Goal: Check status: Check status

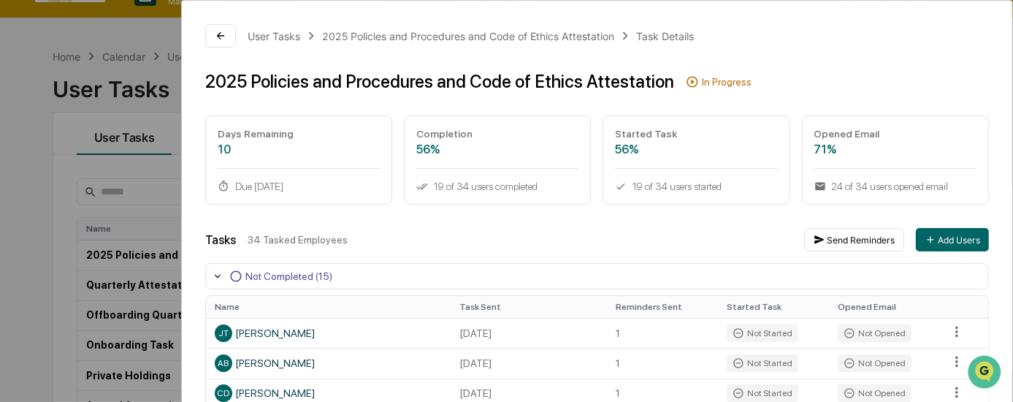
scroll to position [731, 0]
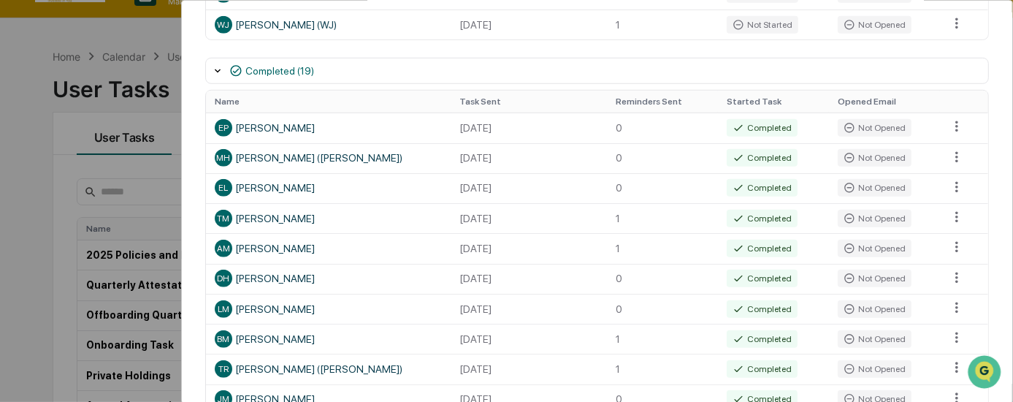
click at [40, 194] on div "User Tasks 2025 Policies and Procedures and Code of Ethics Attestation Task Det…" at bounding box center [506, 201] width 1013 height 402
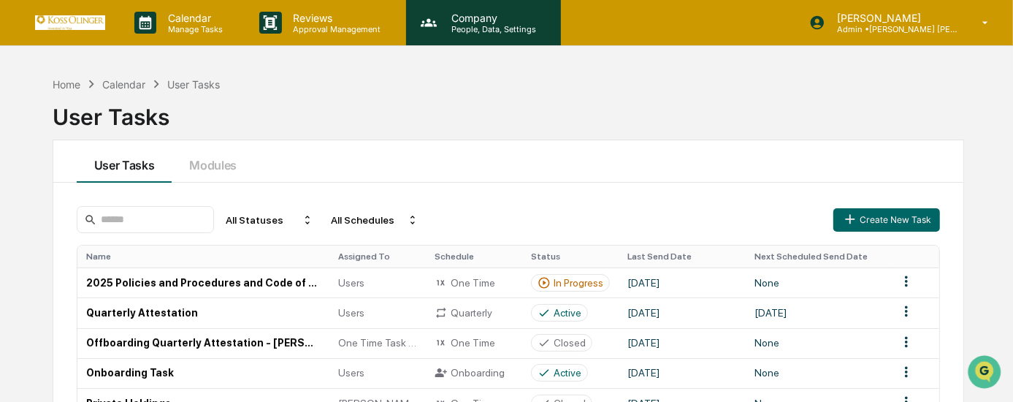
click at [503, 21] on p "Company" at bounding box center [492, 18] width 104 height 12
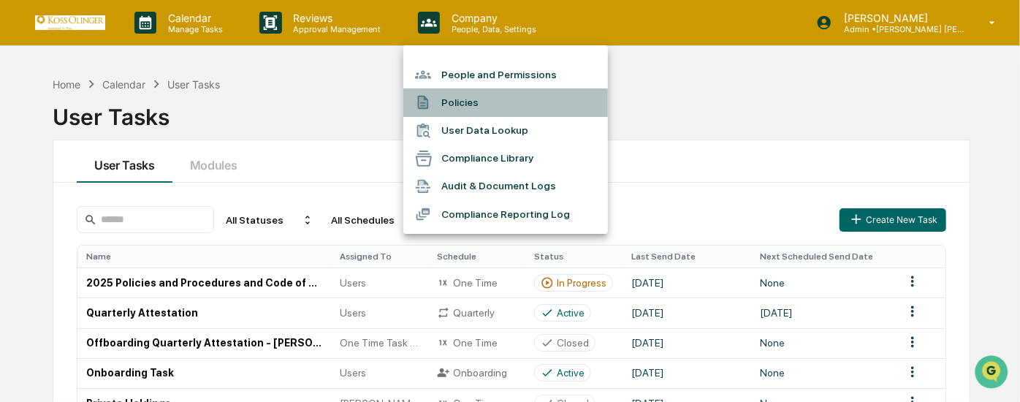
click at [493, 100] on li "Policies" at bounding box center [505, 102] width 205 height 28
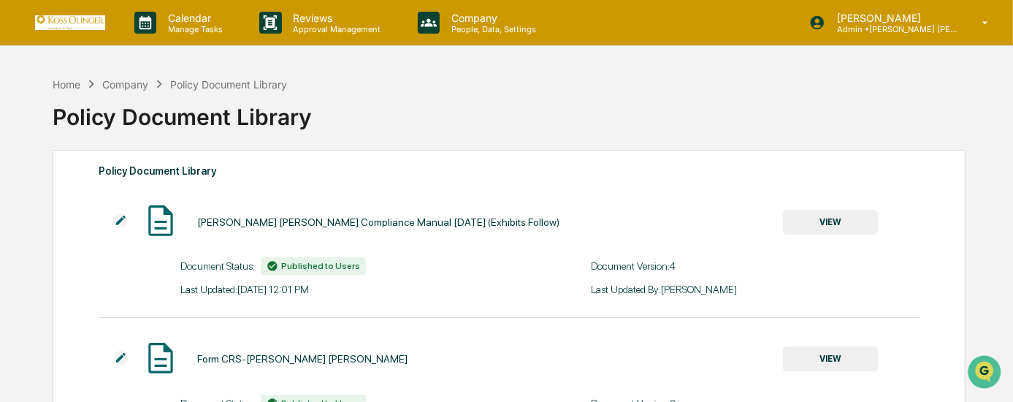
click at [845, 221] on button "VIEW" at bounding box center [830, 222] width 95 height 25
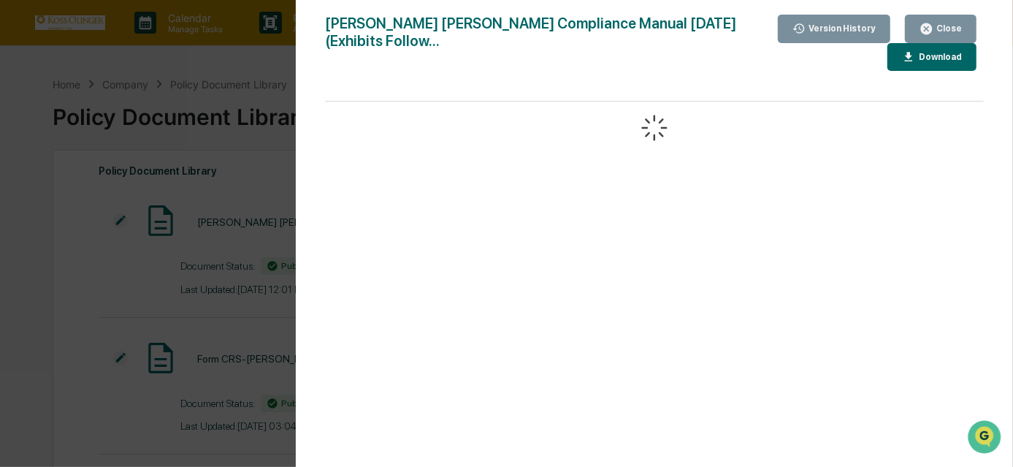
click at [236, 161] on div "Version History [DATE] 04:01 PM [PERSON_NAME] [DATE] 07:06 PM [PERSON_NAME] [DA…" at bounding box center [506, 233] width 1013 height 467
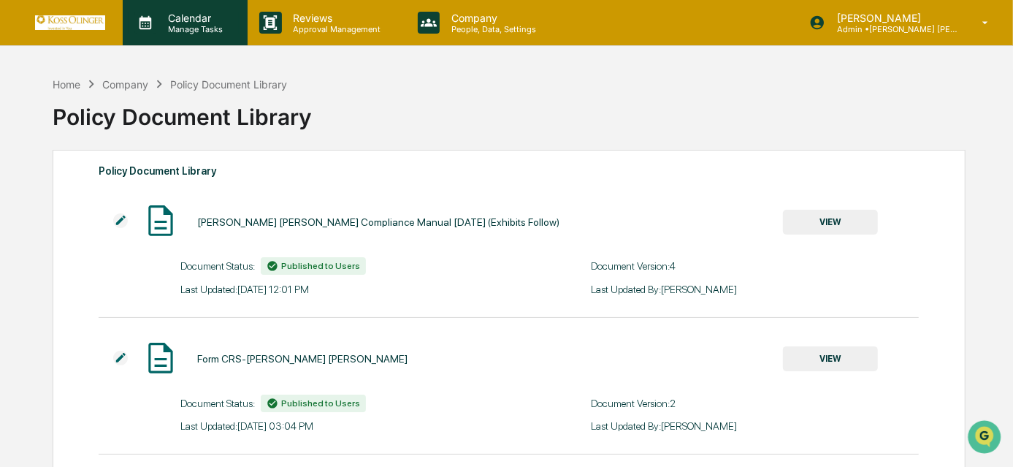
click at [197, 32] on p "Manage Tasks" at bounding box center [193, 29] width 74 height 10
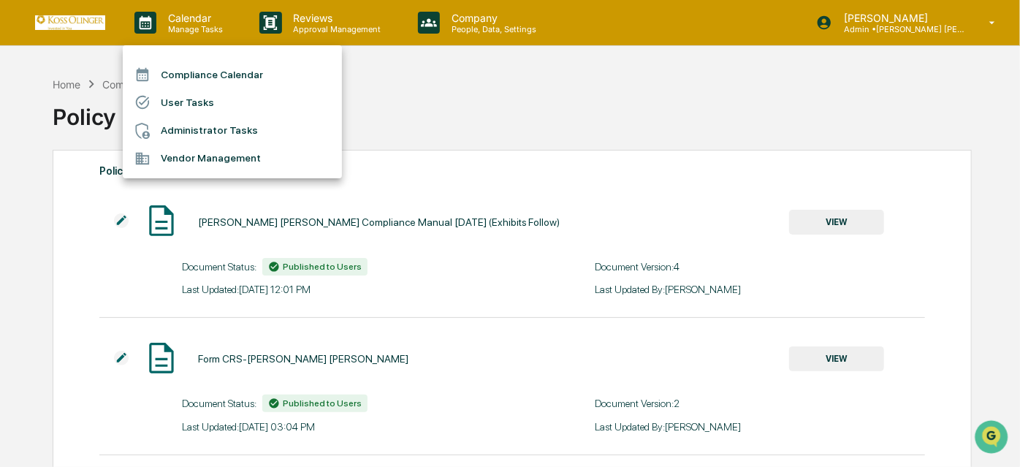
click at [197, 100] on li "User Tasks" at bounding box center [232, 102] width 219 height 28
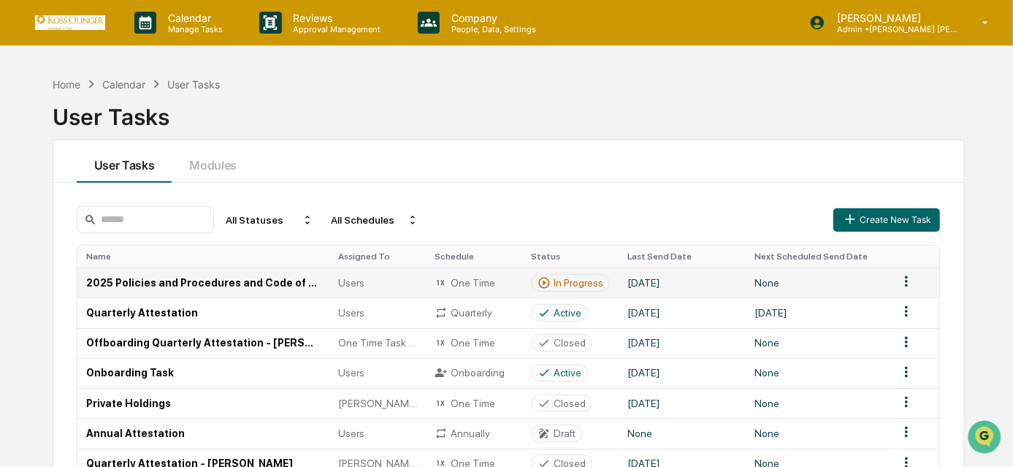
click at [194, 281] on td "2025 Policies and Procedures and Code of Ethics Attestation" at bounding box center [203, 282] width 252 height 30
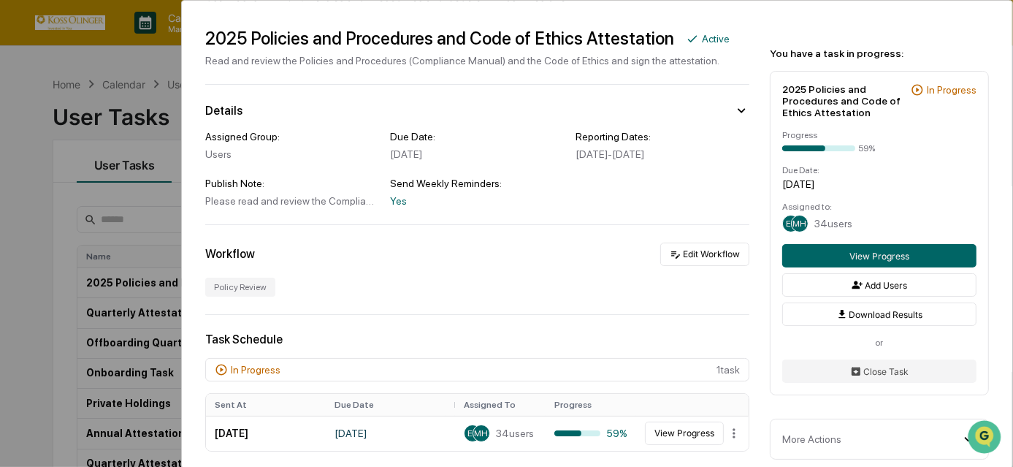
scroll to position [102, 0]
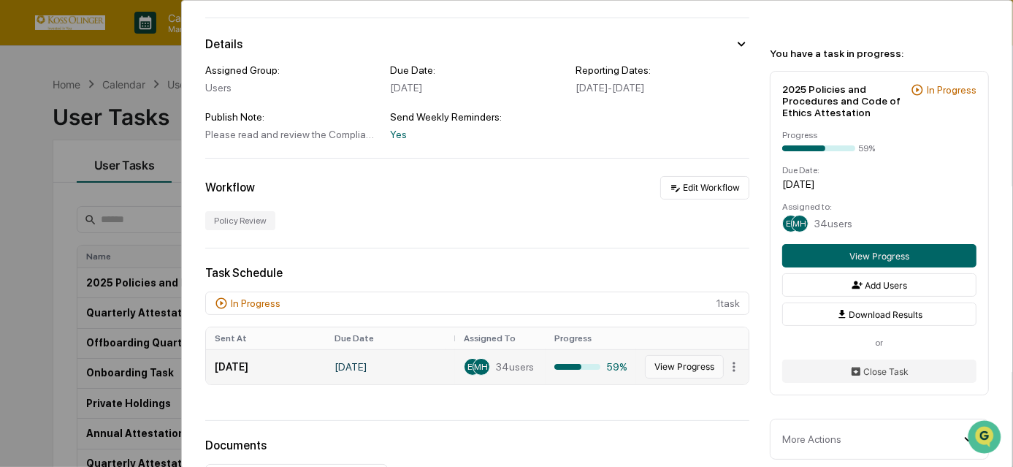
click at [664, 365] on button "View Progress" at bounding box center [684, 366] width 79 height 23
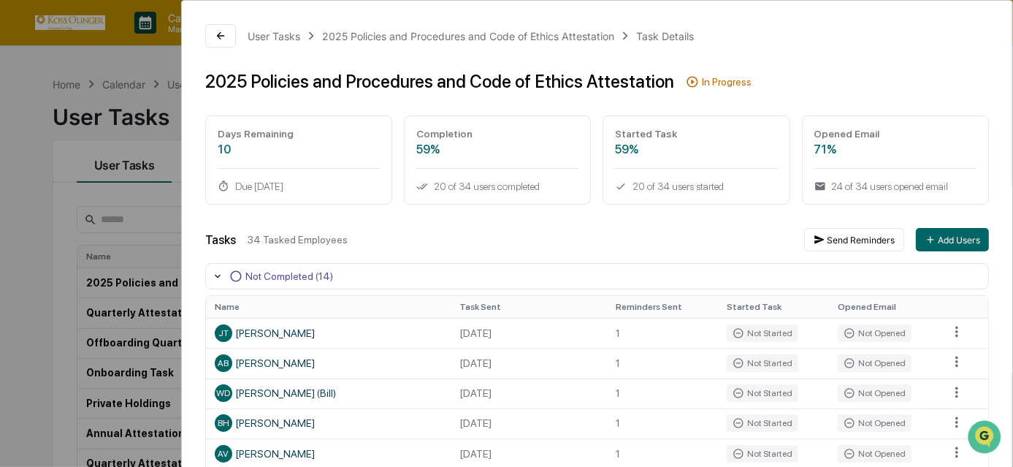
scroll to position [265, 0]
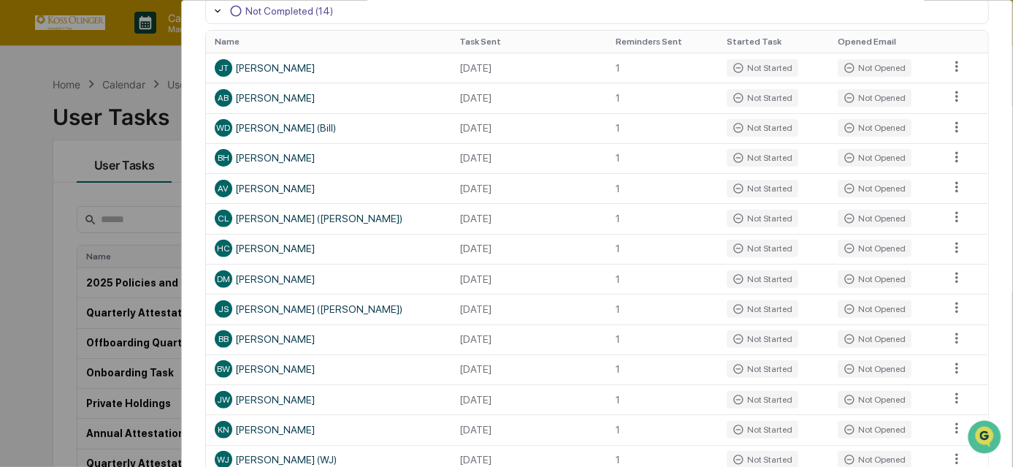
click at [37, 112] on div "User Tasks 2025 Policies and Procedures and Code of Ethics Attestation Task Det…" at bounding box center [506, 233] width 1013 height 467
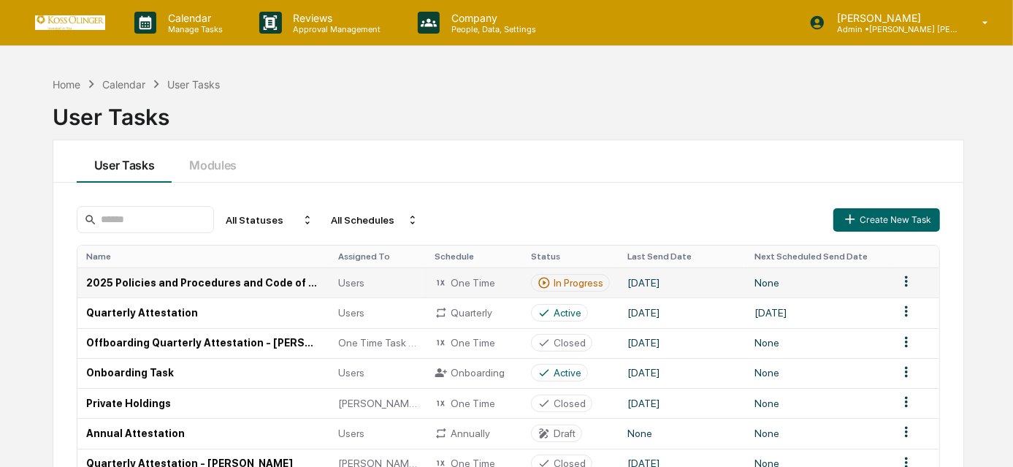
click at [557, 277] on div "In Progress" at bounding box center [579, 283] width 50 height 12
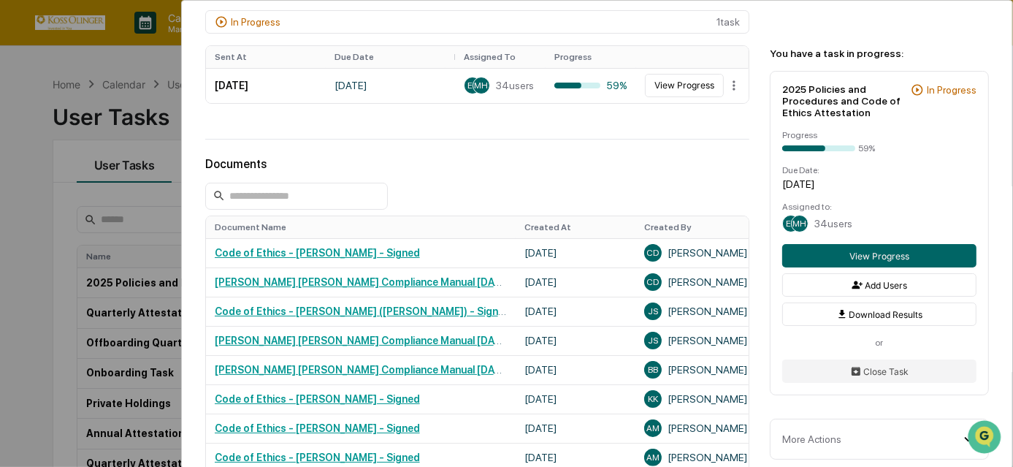
scroll to position [317, 0]
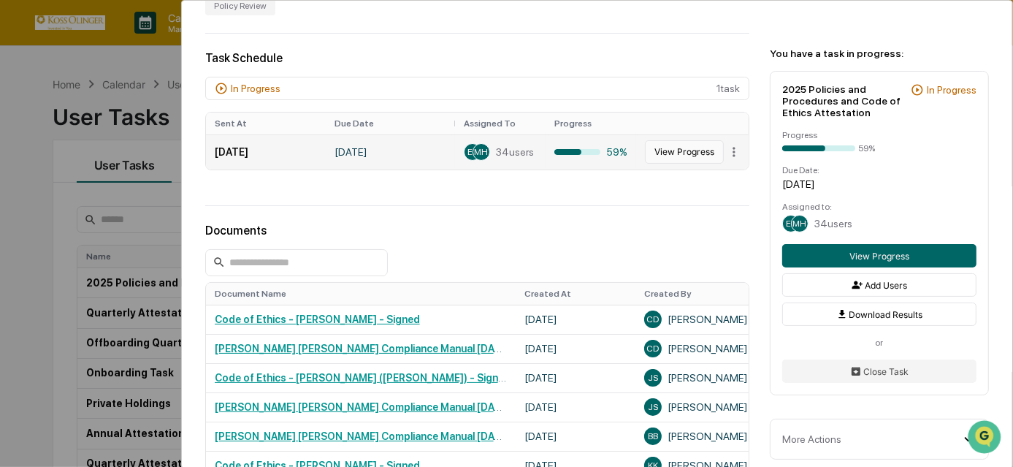
click at [659, 153] on button "View Progress" at bounding box center [684, 151] width 79 height 23
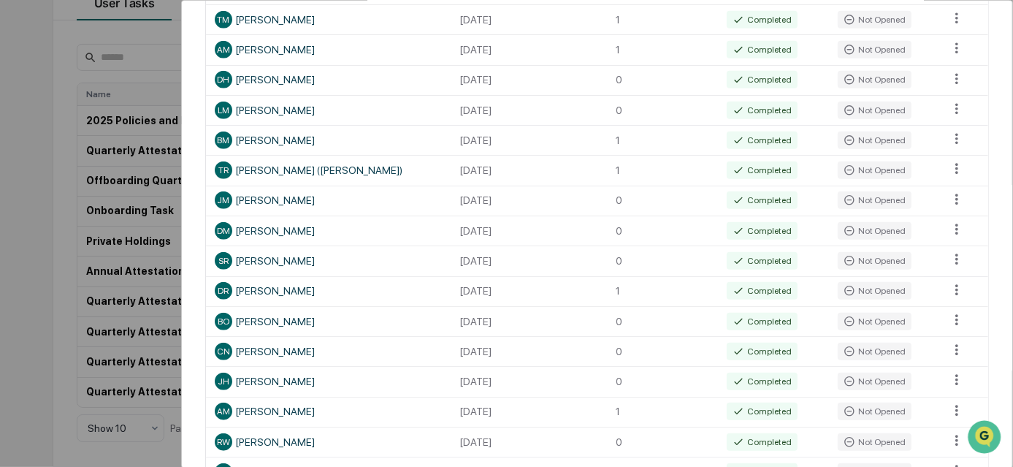
scroll to position [996, 0]
